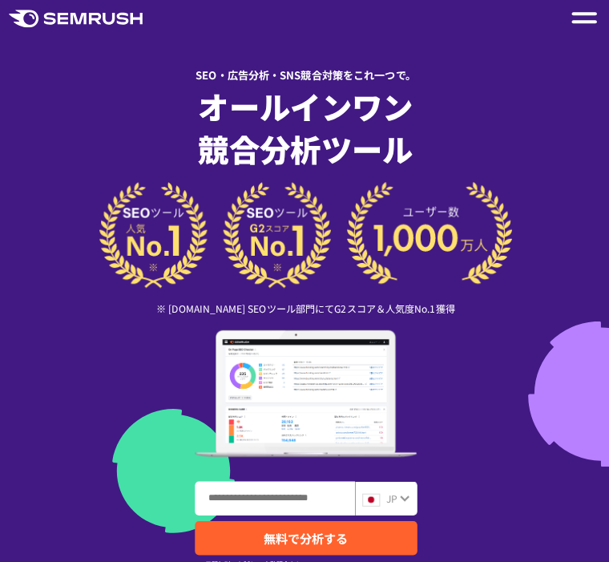
click at [56, 368] on div at bounding box center [304, 393] width 545 height 126
click at [71, 375] on div at bounding box center [304, 393] width 545 height 126
click at [70, 374] on div at bounding box center [304, 393] width 545 height 126
click at [77, 378] on div at bounding box center [304, 393] width 545 height 126
click at [247, 334] on img at bounding box center [305, 393] width 221 height 126
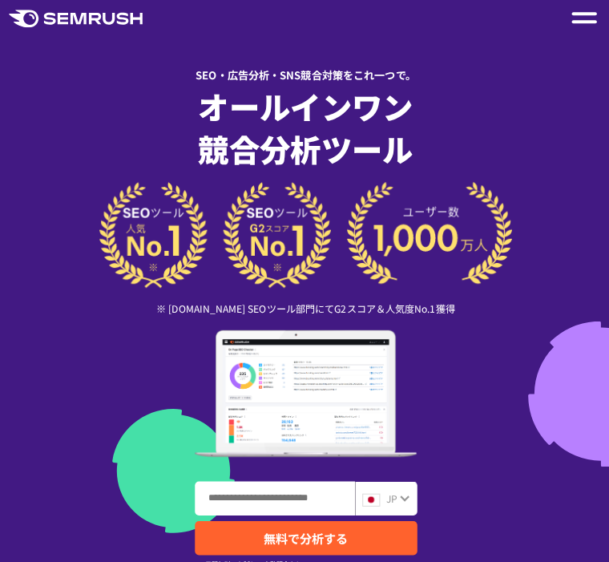
click at [170, 258] on img at bounding box center [305, 235] width 410 height 105
click at [102, 413] on div at bounding box center [304, 393] width 545 height 126
click at [300, 469] on div "SEO・広告分析・SNS競合対策をこれ一つで。 オールインワン 競合分析ツール ※ G2.com SEOツール部門にてG2スコア＆人気度No.1獲得（2023…" at bounding box center [304, 381] width 545 height 648
click at [299, 452] on img at bounding box center [305, 393] width 221 height 126
click at [101, 396] on div at bounding box center [304, 393] width 545 height 126
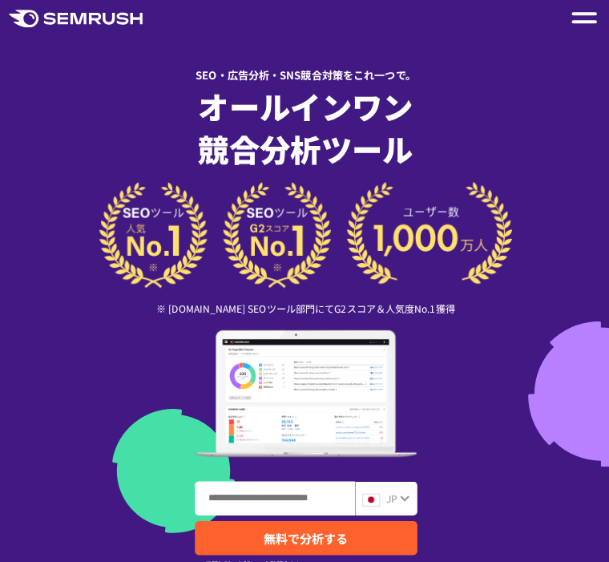
click at [98, 395] on div at bounding box center [304, 393] width 545 height 126
click at [91, 398] on div at bounding box center [304, 393] width 545 height 126
click at [99, 394] on div at bounding box center [304, 393] width 545 height 126
click at [90, 390] on div at bounding box center [304, 393] width 545 height 126
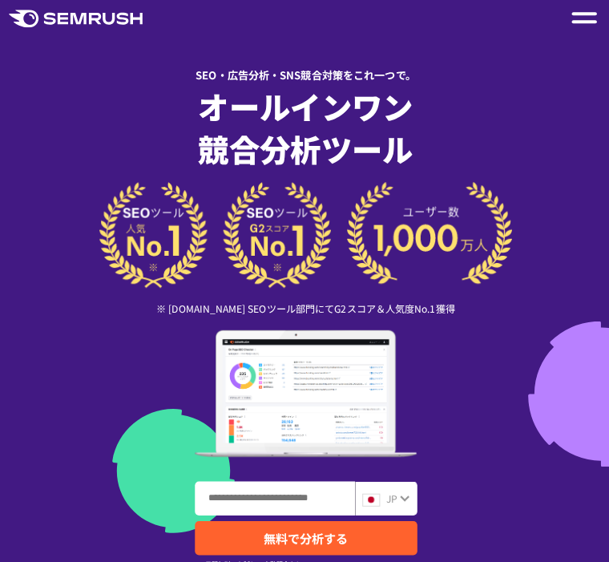
click at [88, 388] on div at bounding box center [304, 393] width 545 height 126
click at [88, 387] on div at bounding box center [304, 393] width 545 height 126
click at [95, 388] on div at bounding box center [304, 393] width 545 height 126
click at [105, 382] on div at bounding box center [304, 393] width 545 height 126
click at [109, 377] on div at bounding box center [304, 393] width 545 height 126
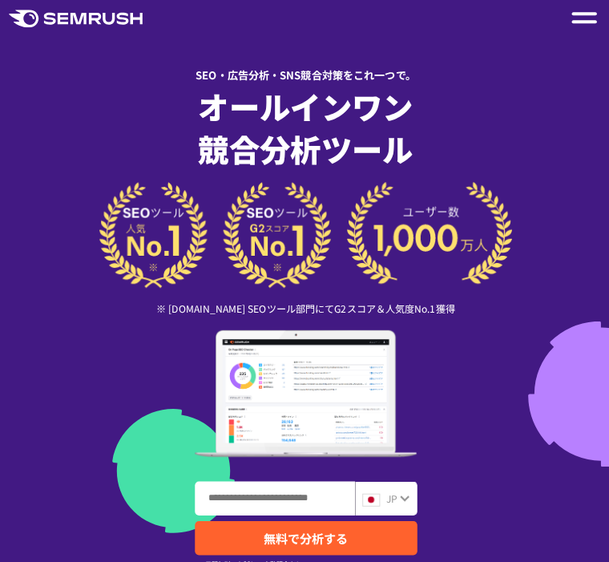
click at [108, 377] on div at bounding box center [304, 393] width 545 height 126
click at [95, 383] on div at bounding box center [304, 393] width 545 height 126
click at [94, 382] on div at bounding box center [304, 393] width 545 height 126
click at [86, 379] on div at bounding box center [304, 393] width 545 height 126
click at [229, 445] on img at bounding box center [305, 393] width 221 height 126
